Goal: Information Seeking & Learning: Learn about a topic

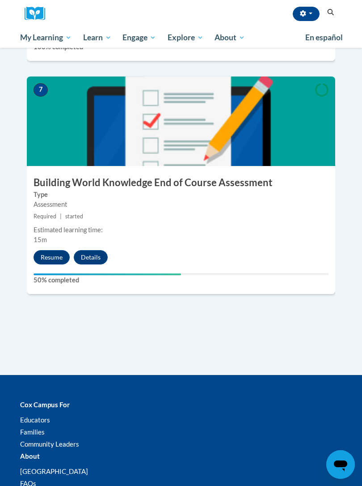
click at [48, 250] on button "Resume" at bounding box center [52, 257] width 36 height 14
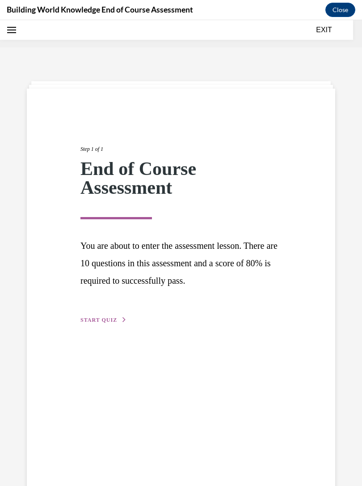
scroll to position [28, 0]
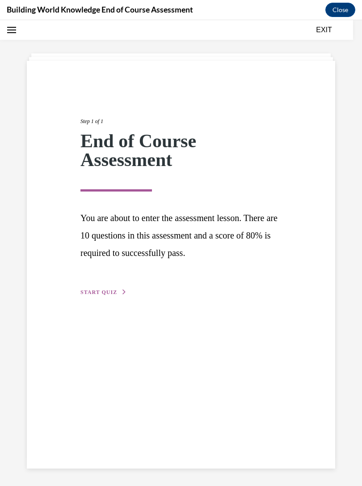
click at [89, 289] on span "START QUIZ" at bounding box center [99, 292] width 37 height 6
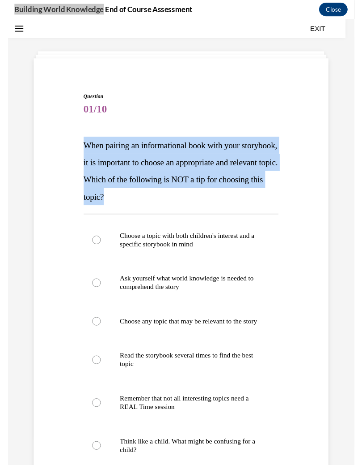
scroll to position [1602, 0]
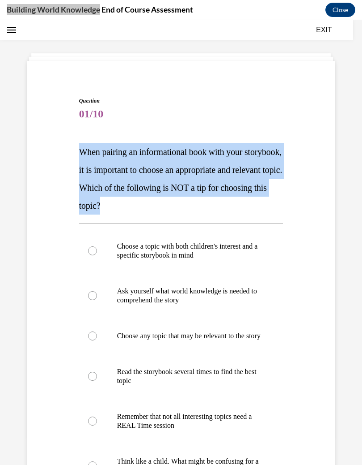
click at [135, 241] on label "Choose a topic with both children's interest and a specific storybook in mind" at bounding box center [181, 250] width 205 height 45
click at [97, 246] on input "Choose a topic with both children's interest and a specific storybook in mind" at bounding box center [92, 250] width 9 height 9
radio input "true"
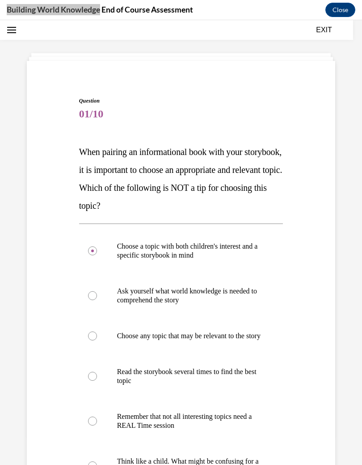
click at [109, 347] on label "Choose any topic that may be relevant to the story" at bounding box center [181, 336] width 205 height 36
click at [97, 340] on input "Choose any topic that may be relevant to the story" at bounding box center [92, 335] width 9 height 9
radio input "true"
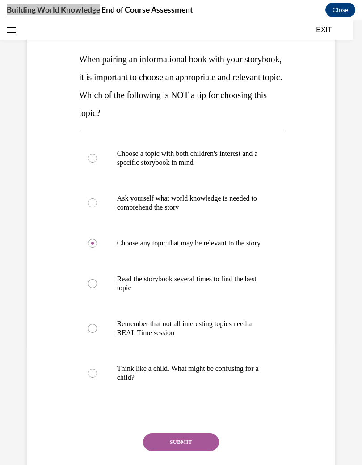
click at [170, 447] on button "SUBMIT" at bounding box center [181, 442] width 76 height 18
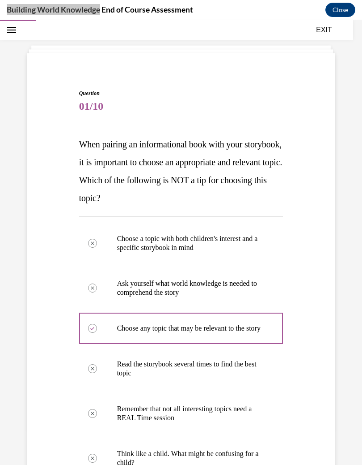
scroll to position [28, 0]
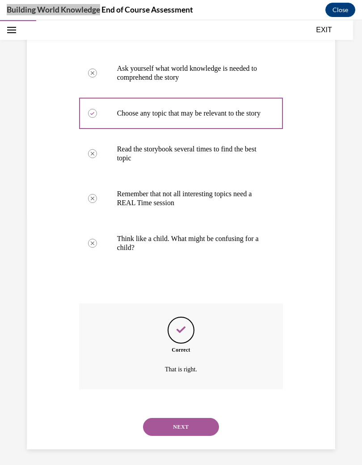
click at [196, 418] on button "NEXT" at bounding box center [181, 427] width 76 height 18
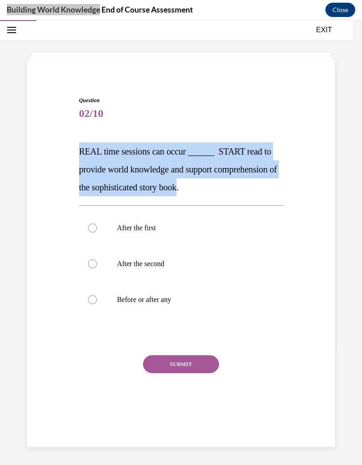
click at [247, 313] on label "Before or after any" at bounding box center [181, 299] width 205 height 36
click at [97, 304] on input "Before or after any" at bounding box center [92, 299] width 9 height 9
radio input "true"
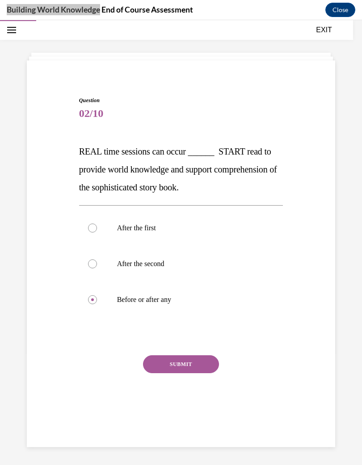
click at [210, 363] on button "SUBMIT" at bounding box center [181, 364] width 76 height 18
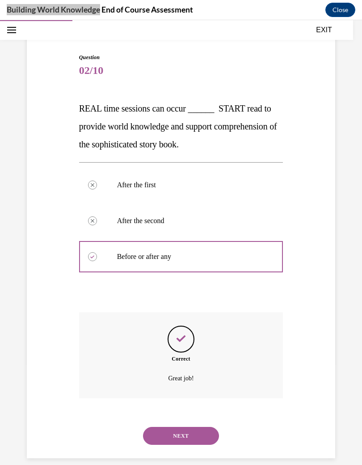
click at [202, 426] on button "NEXT" at bounding box center [181, 435] width 76 height 18
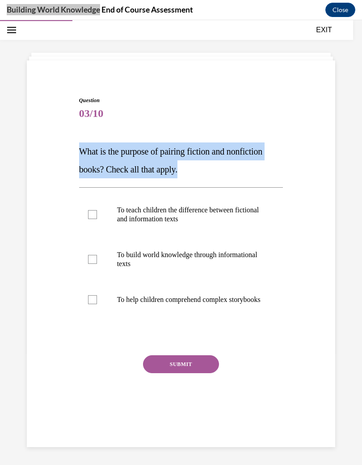
copy span "What is the purpose of pairing fiction and nonfiction books? Check all that app…"
click at [213, 265] on p "To build world knowledge through informational texts" at bounding box center [189, 259] width 144 height 18
click at [97, 264] on input "To build world knowledge through informational texts" at bounding box center [92, 259] width 9 height 9
checkbox input "true"
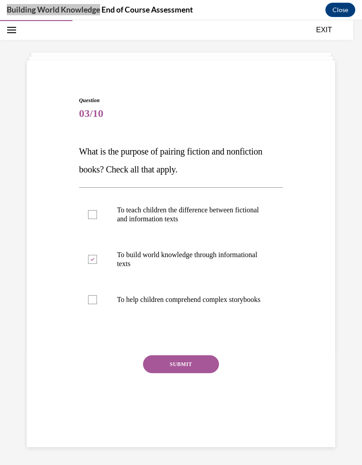
click at [199, 372] on button "SUBMIT" at bounding box center [181, 364] width 76 height 18
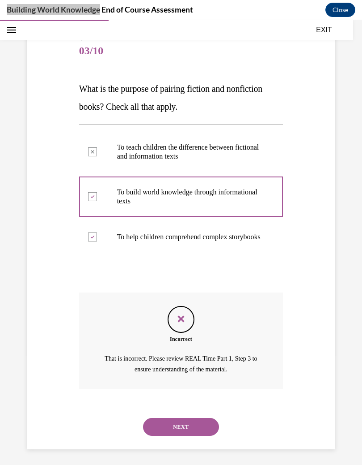
scroll to position [90, 0]
click at [323, 31] on button "EXIT" at bounding box center [325, 30] width 54 height 11
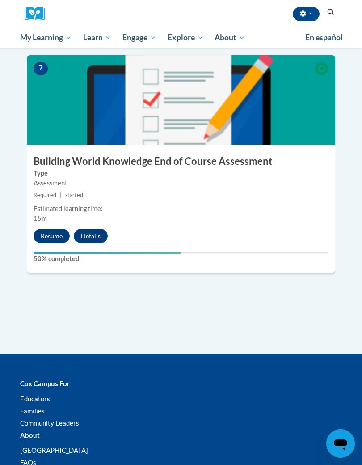
click at [54, 229] on button "Resume" at bounding box center [52, 236] width 36 height 14
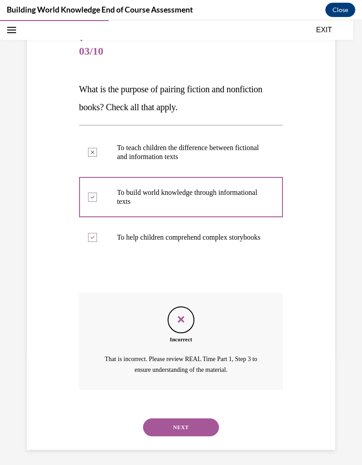
click at [161, 420] on button "NEXT" at bounding box center [181, 427] width 76 height 18
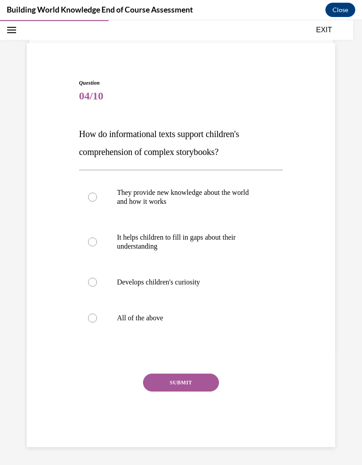
scroll to position [35, 0]
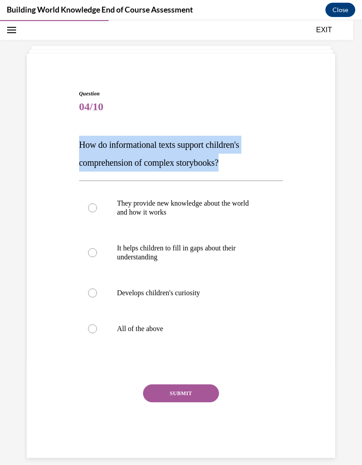
click at [163, 334] on label "All of the above" at bounding box center [181, 329] width 205 height 36
click at [97, 333] on input "All of the above" at bounding box center [92, 328] width 9 height 9
radio input "true"
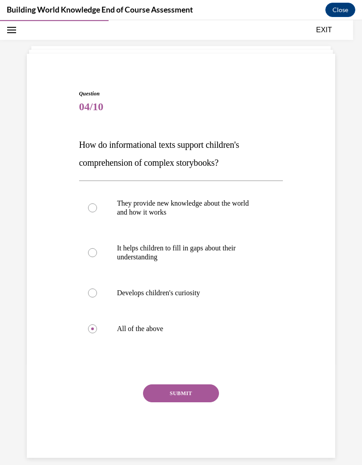
click at [199, 381] on div "Question 04/10 How do informational texts support children's comprehension of c…" at bounding box center [181, 274] width 205 height 368
click at [201, 391] on button "SUBMIT" at bounding box center [181, 393] width 76 height 18
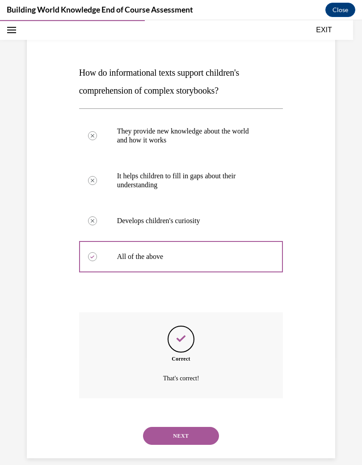
scroll to position [28, 0]
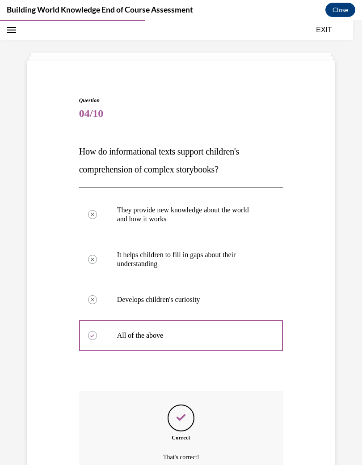
click at [206, 425] on div "Correct That's correct!" at bounding box center [181, 434] width 205 height 86
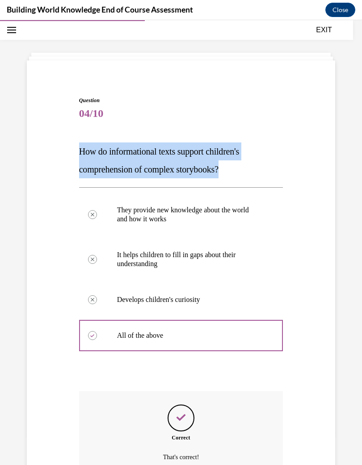
copy span "How do informational texts support children's comprehension of complex storyboo…"
click at [320, 262] on div "Question 04/10 How do informational texts support children's comprehension of c…" at bounding box center [181, 302] width 313 height 467
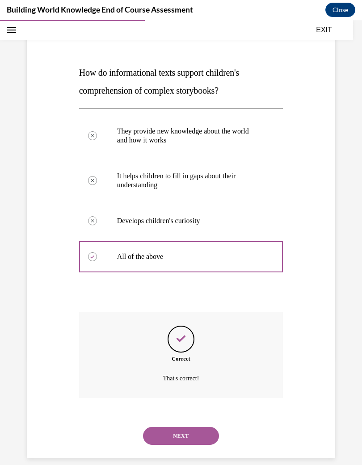
click at [199, 426] on button "NEXT" at bounding box center [181, 435] width 76 height 18
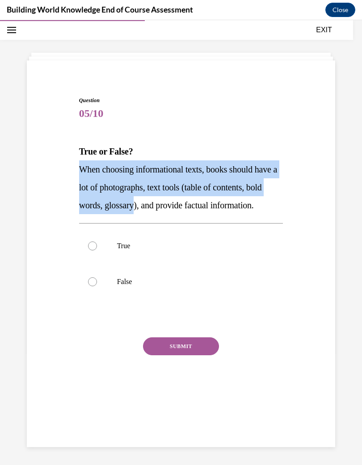
click at [222, 121] on span "05/10" at bounding box center [181, 113] width 205 height 18
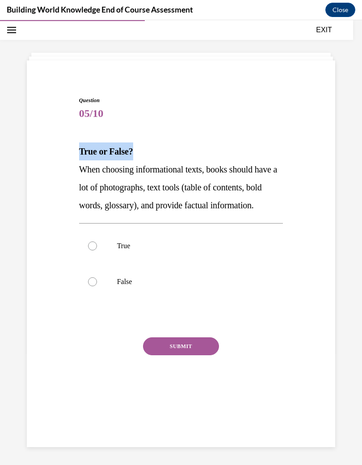
click at [199, 140] on div "Question 05/10 True or False? When choosing informational texts, books should h…" at bounding box center [181, 253] width 205 height 314
click at [206, 132] on div "Question 05/10 True or False? When choosing informational texts, books should h…" at bounding box center [181, 253] width 205 height 314
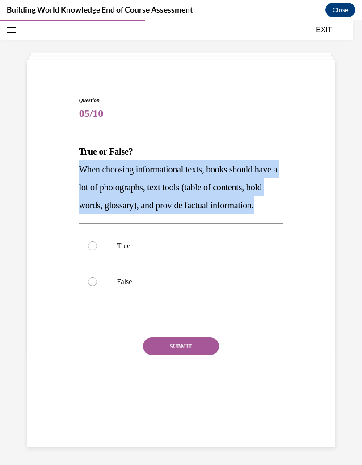
copy span "When choosing informational texts, books should have a lot of photographs, text…"
click at [28, 132] on div "Question 05/10 True or False? When choosing informational texts, books should h…" at bounding box center [181, 239] width 313 height 341
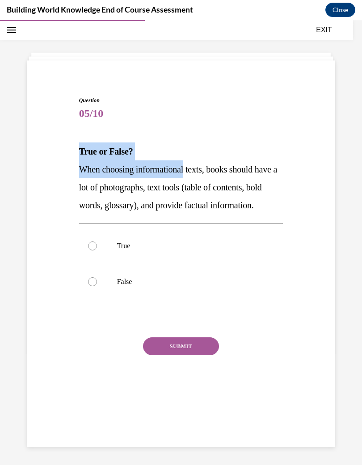
click at [234, 134] on div "Question 05/10 True or False? When choosing informational texts, books should h…" at bounding box center [181, 253] width 205 height 314
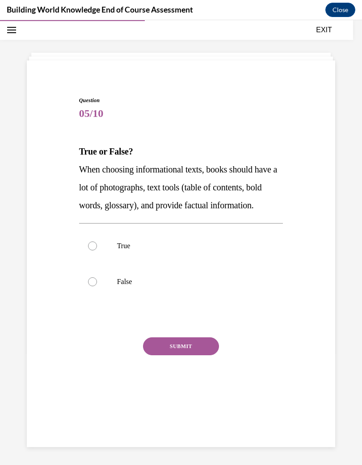
click at [103, 260] on label "True" at bounding box center [181, 246] width 205 height 36
click at [97, 250] on input "True" at bounding box center [92, 245] width 9 height 9
radio input "true"
click at [203, 355] on button "SUBMIT" at bounding box center [181, 346] width 76 height 18
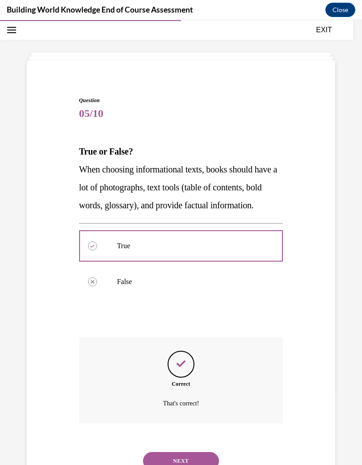
click at [196, 409] on p "That's correct!" at bounding box center [181, 403] width 159 height 11
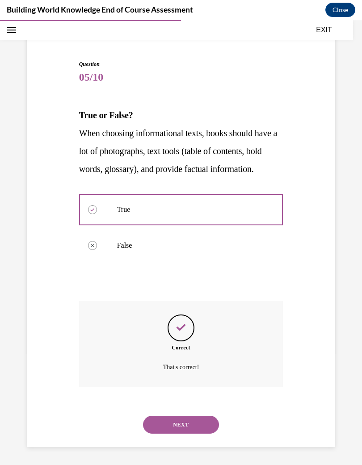
scroll to position [71, 0]
click at [204, 429] on button "NEXT" at bounding box center [181, 424] width 76 height 18
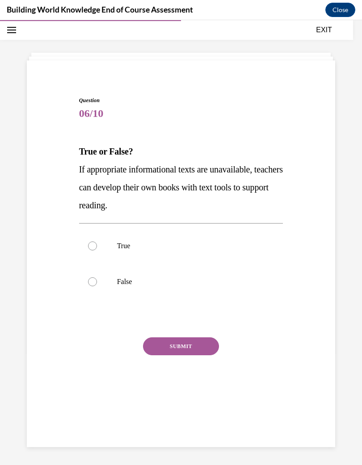
scroll to position [28, 0]
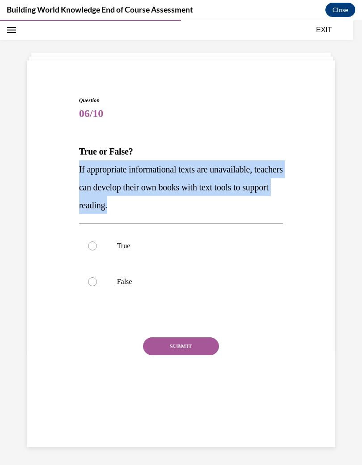
copy span "If appropriate informational texts are unavailable, teachers can develop their …"
click at [208, 281] on p "False" at bounding box center [189, 281] width 144 height 9
click at [97, 281] on input "False" at bounding box center [92, 281] width 9 height 9
radio input "true"
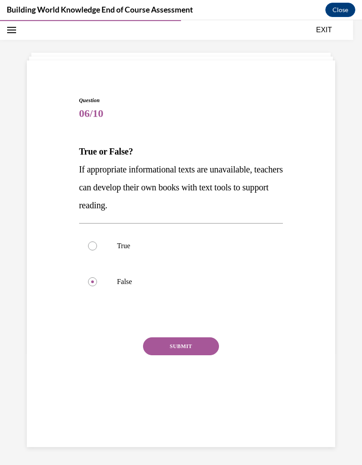
click at [204, 343] on button "SUBMIT" at bounding box center [181, 346] width 76 height 18
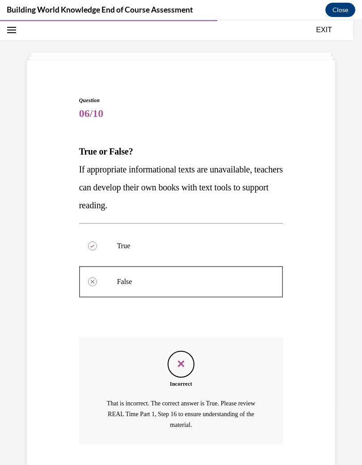
click at [197, 419] on p "That is incorrect. The correct answer is True. Please review REAL Time Part 1, …" at bounding box center [181, 414] width 159 height 32
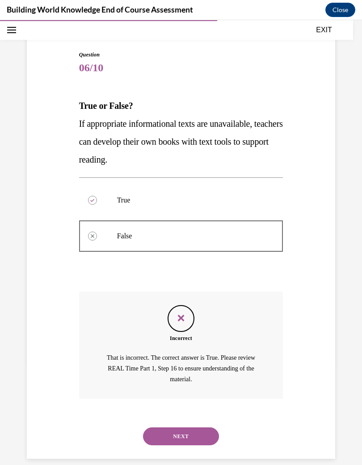
click at [202, 427] on button "NEXT" at bounding box center [181, 436] width 76 height 18
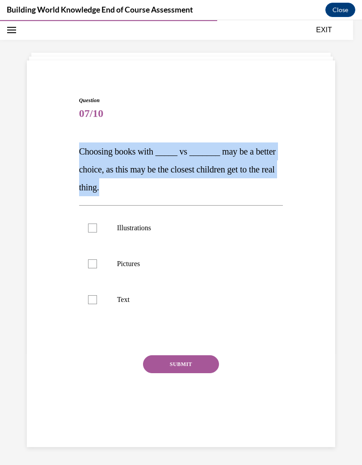
copy span "Choosing books with _____ vs _______ may be a better choice, as this may be the…"
click at [102, 232] on label "Illustrations" at bounding box center [181, 228] width 205 height 36
click at [97, 232] on input "Illustrations" at bounding box center [92, 227] width 9 height 9
checkbox input "true"
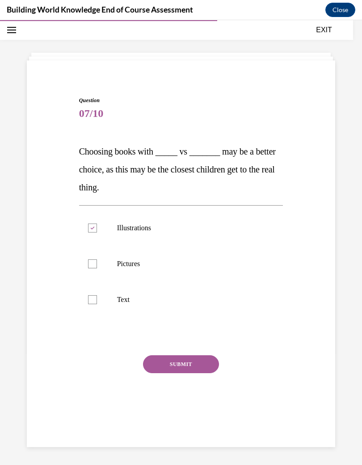
click at [107, 264] on label "Pictures" at bounding box center [181, 264] width 205 height 36
click at [97, 264] on input "Pictures" at bounding box center [92, 263] width 9 height 9
checkbox input "true"
click at [174, 364] on button "SUBMIT" at bounding box center [181, 364] width 76 height 18
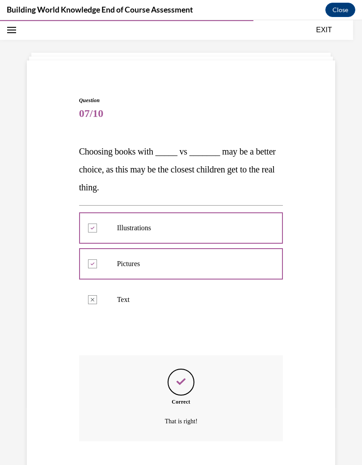
click at [200, 428] on div "Correct That is right!" at bounding box center [181, 398] width 205 height 86
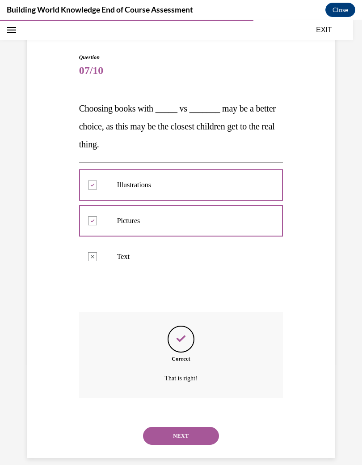
click at [196, 426] on button "NEXT" at bounding box center [181, 435] width 76 height 18
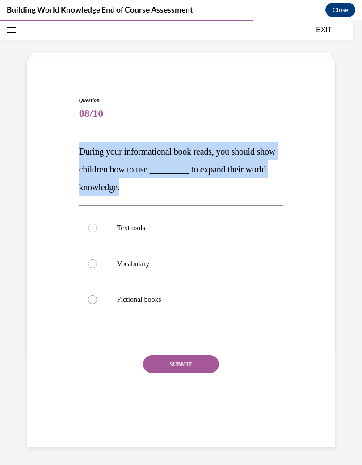
copy span "During your informational book reads, you should show children how to use _____…"
click at [26, 138] on div "Question 08/10 During your informational book reads, you should show children h…" at bounding box center [181, 248] width 313 height 359
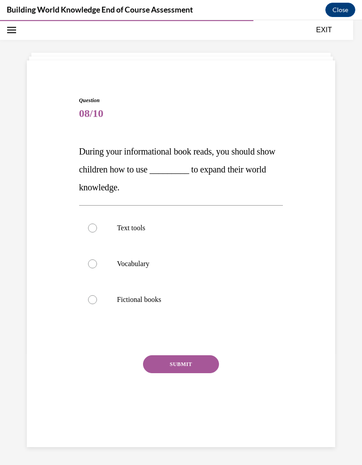
click at [93, 222] on label "Text tools" at bounding box center [181, 228] width 205 height 36
click at [93, 223] on input "Text tools" at bounding box center [92, 227] width 9 height 9
radio input "true"
click at [208, 363] on button "SUBMIT" at bounding box center [181, 364] width 76 height 18
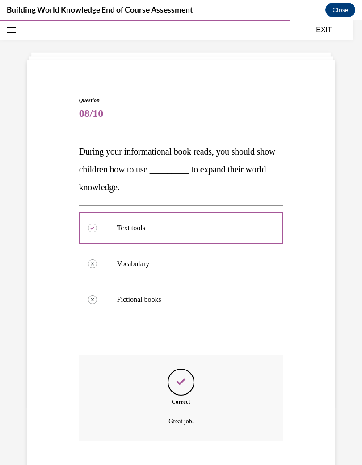
click at [209, 419] on p "Great job." at bounding box center [181, 421] width 159 height 11
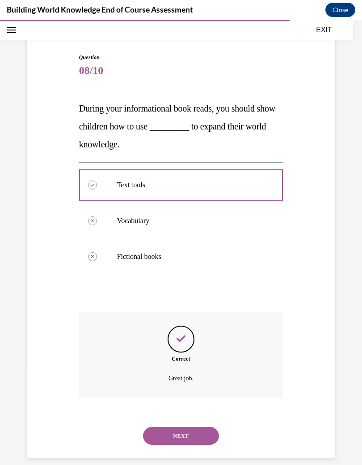
click at [202, 426] on button "NEXT" at bounding box center [181, 435] width 76 height 18
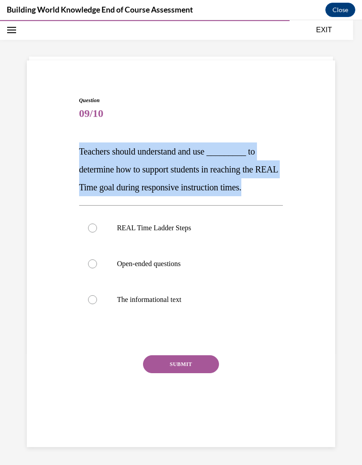
copy span "Teachers should understand and use _________ to determine how to support studen…"
click at [220, 230] on p "REAL Time Ladder Steps" at bounding box center [189, 227] width 144 height 9
click at [97, 230] on input "REAL Time Ladder Steps" at bounding box center [92, 227] width 9 height 9
radio input "true"
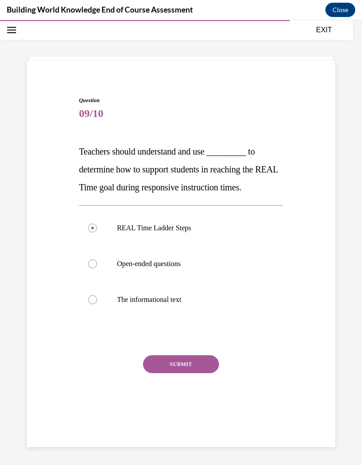
click at [193, 367] on button "SUBMIT" at bounding box center [181, 364] width 76 height 18
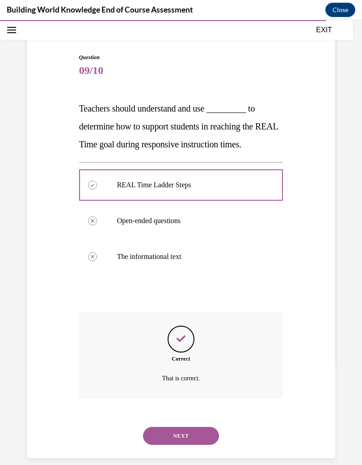
click at [200, 426] on button "NEXT" at bounding box center [181, 435] width 76 height 18
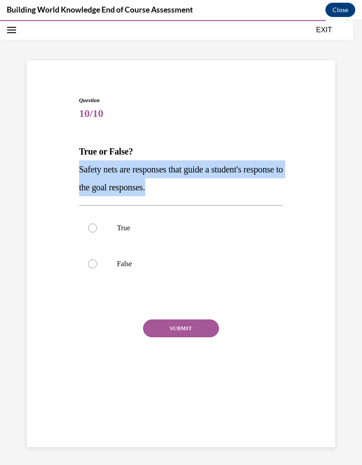
click at [228, 223] on label "True" at bounding box center [181, 228] width 205 height 36
click at [97, 223] on input "True" at bounding box center [92, 227] width 9 height 9
radio input "true"
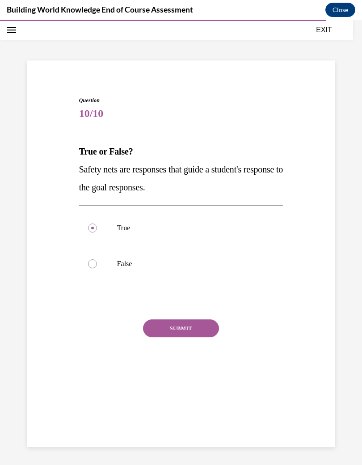
click at [201, 322] on button "SUBMIT" at bounding box center [181, 328] width 76 height 18
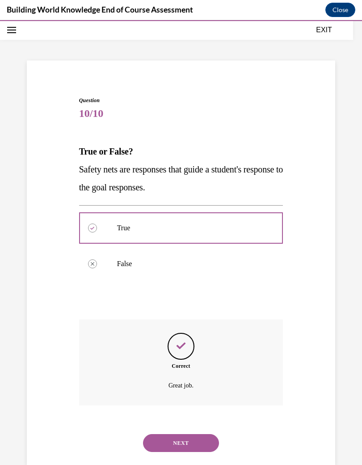
click at [200, 434] on button "NEXT" at bounding box center [181, 443] width 76 height 18
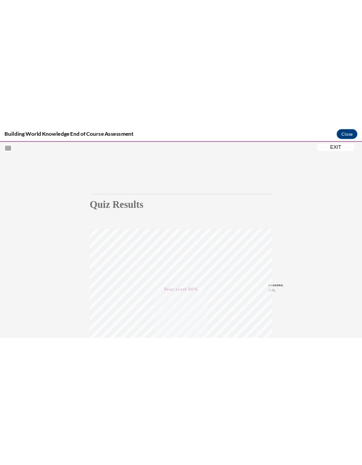
scroll to position [1580, 0]
